Goal: Find contact information: Find contact information

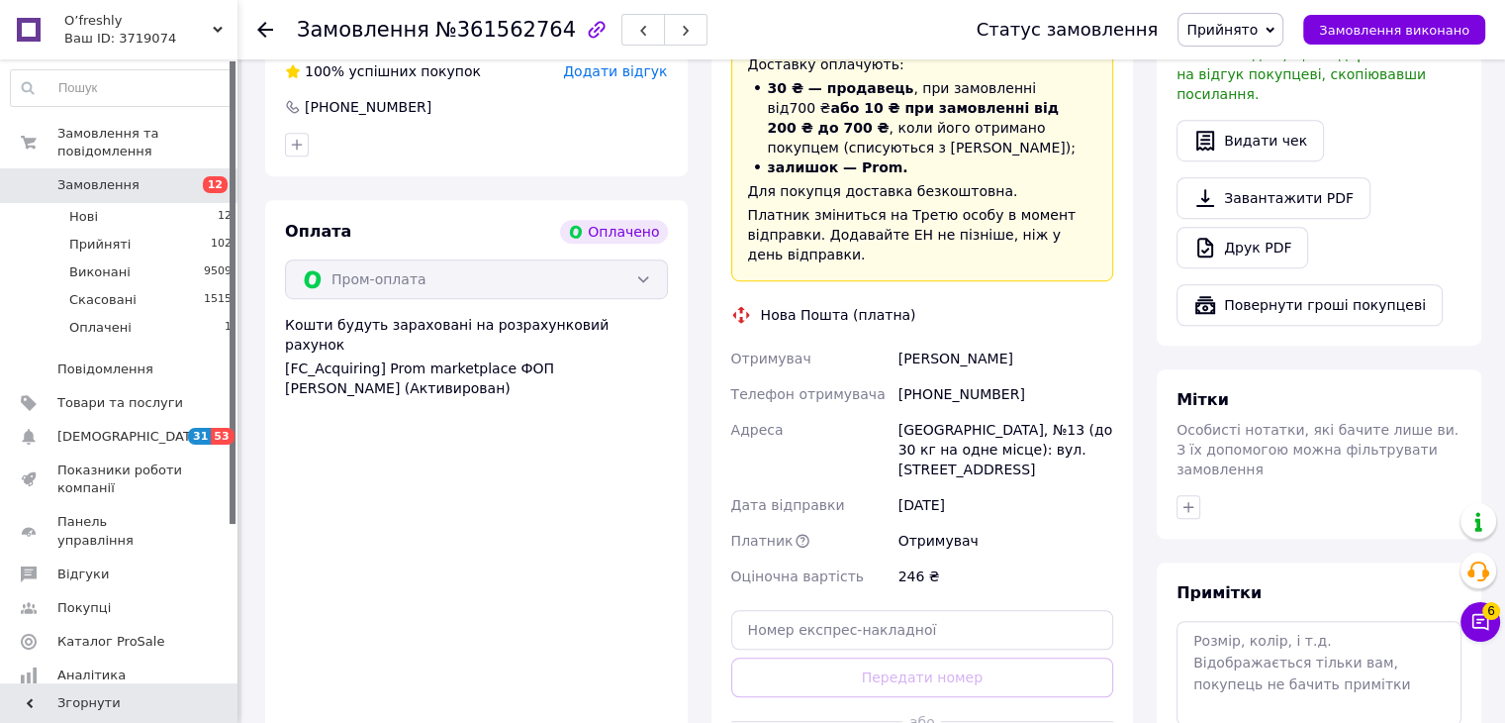
scroll to position [1188, 0]
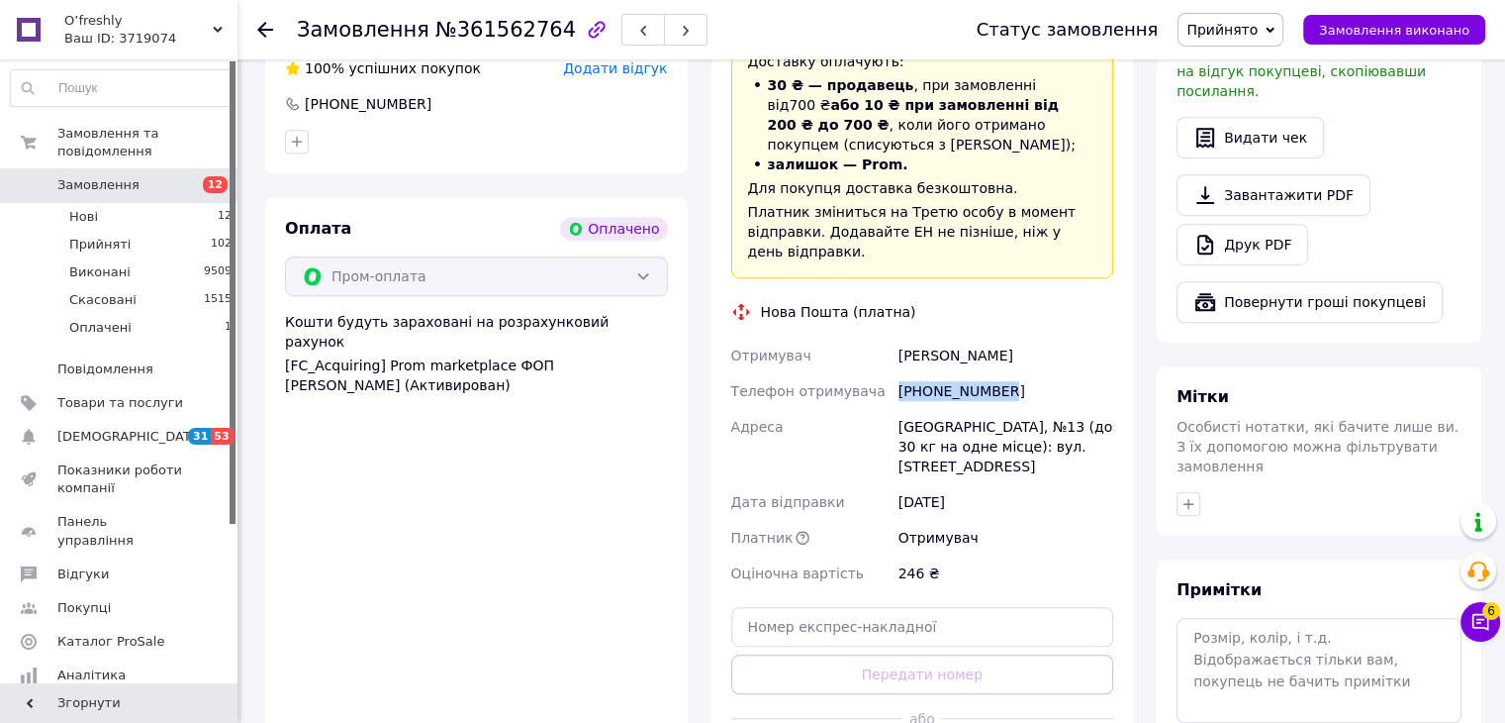
drag, startPoint x: 1014, startPoint y: 325, endPoint x: 887, endPoint y: 329, distance: 126.8
click at [887, 338] on div "Отримувач Мельник Ирина Телефон отримувача +380936841794 Адреса Бориспіль, №13 …" at bounding box center [922, 464] width 391 height 253
copy div "Телефон отримувача +380936841794"
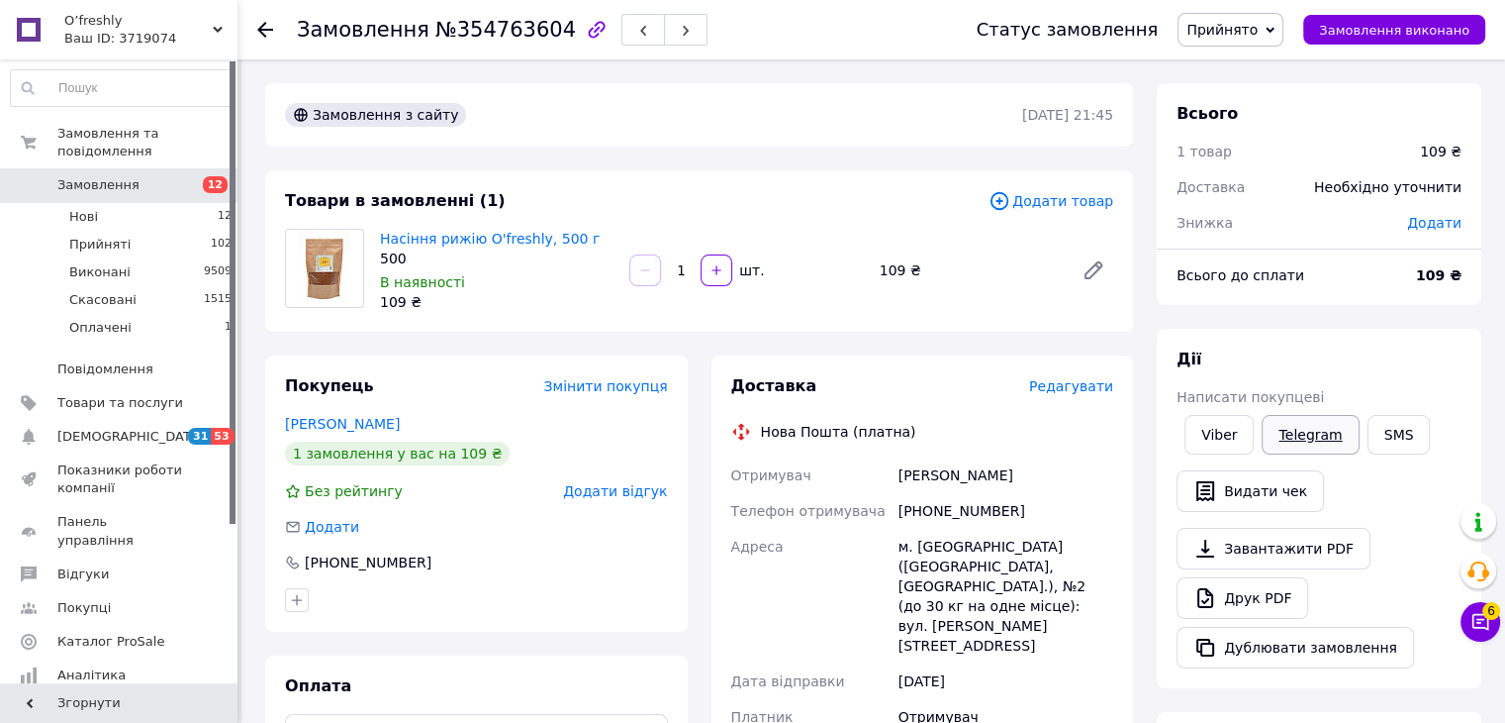
click at [1293, 434] on link "Telegram" at bounding box center [1310, 435] width 97 height 40
